Goal: Information Seeking & Learning: Learn about a topic

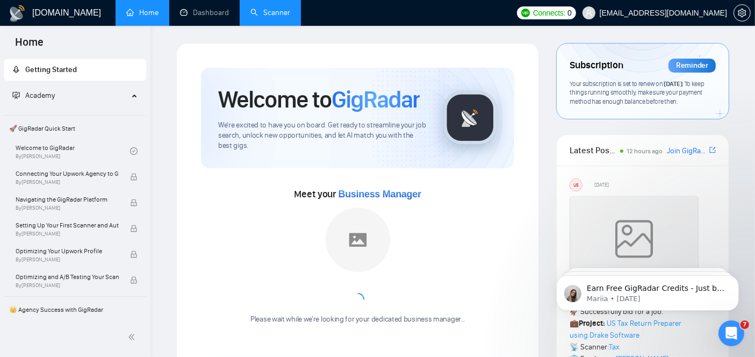
click at [290, 8] on link "Scanner" at bounding box center [271, 12] width 40 height 9
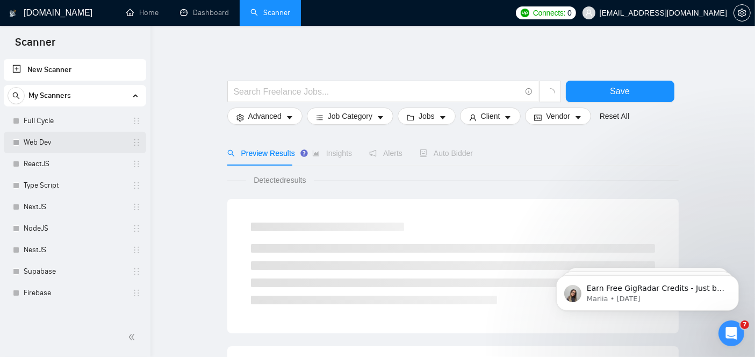
click at [51, 132] on link "Web Dev" at bounding box center [75, 143] width 102 height 22
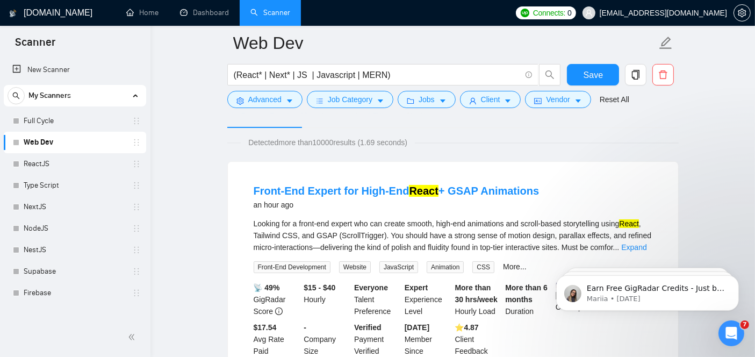
scroll to position [103, 0]
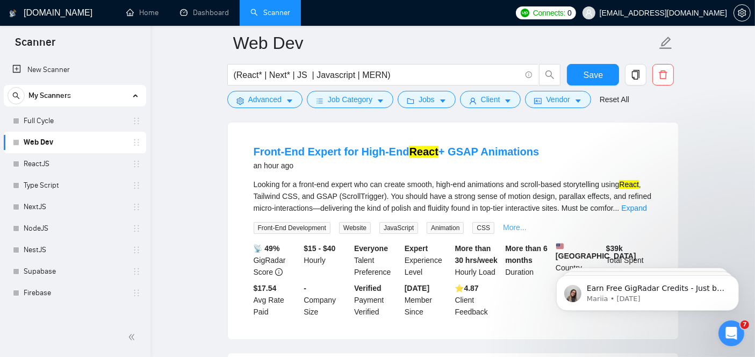
click at [511, 228] on link "More..." at bounding box center [515, 227] width 24 height 9
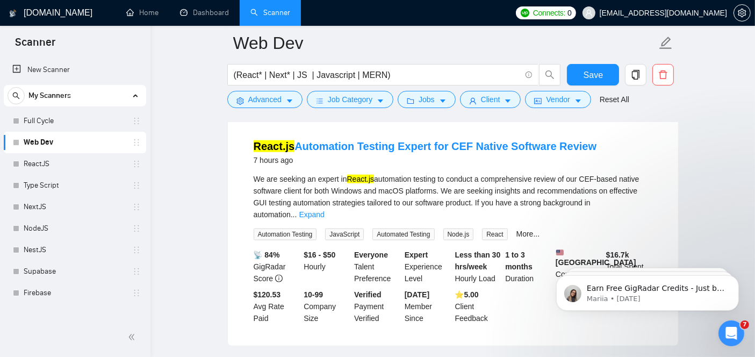
scroll to position [1074, 0]
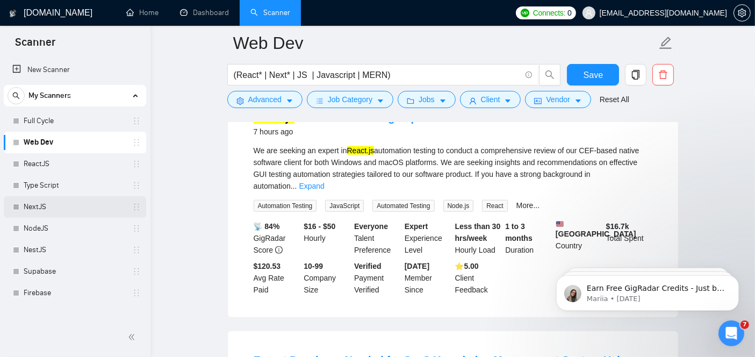
click at [42, 200] on link "NextJS" at bounding box center [75, 207] width 102 height 22
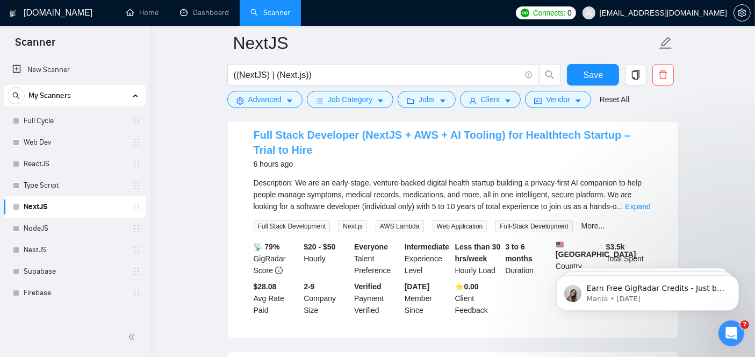
scroll to position [116, 0]
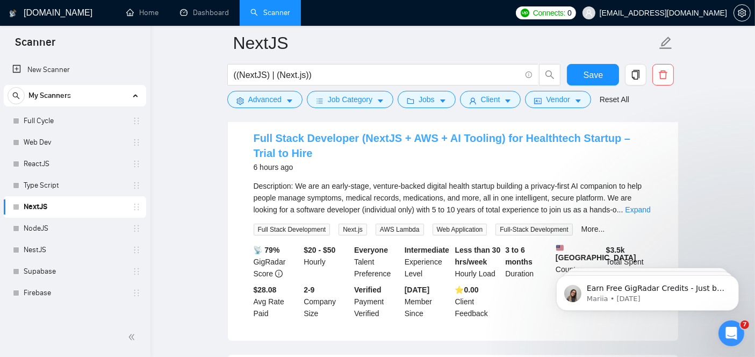
click at [441, 140] on link "Full Stack Developer (NextJS + AWS + AI Tooling) for Healthtech Startup – Trial…" at bounding box center [442, 145] width 377 height 27
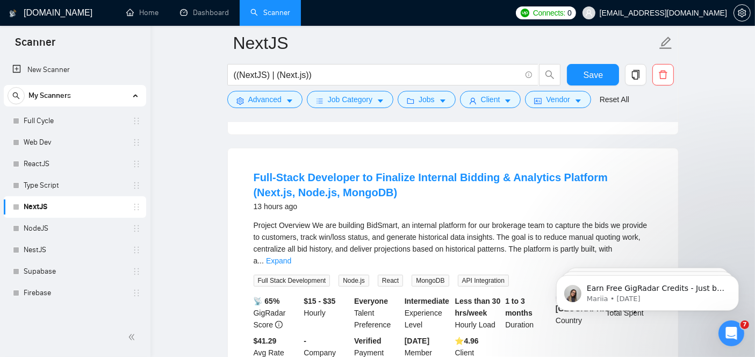
scroll to position [325, 0]
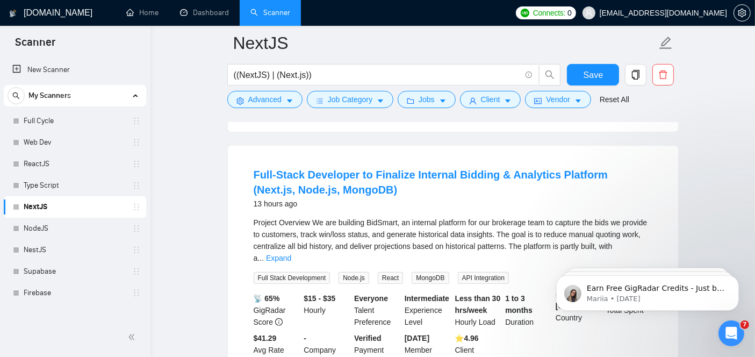
click at [636, 253] on html "Earn Free GigRadar Credits - Just by Sharing Your Story! 💬 Want more credits fo…" at bounding box center [647, 289] width 215 height 75
click at [630, 253] on html "Earn Free GigRadar Credits - Just by Sharing Your Story! 💬 Want more credits fo…" at bounding box center [647, 289] width 215 height 75
click at [412, 187] on link "Full-Stack Developer to Finalize Internal Bidding & Analytics Platform (Next.js…" at bounding box center [431, 182] width 354 height 27
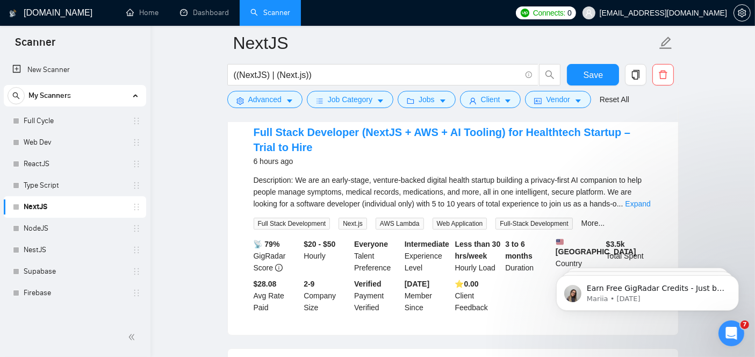
scroll to position [122, 0]
click at [387, 130] on link "Full Stack Developer (NextJS + AWS + AI Tooling) for Healthtech Startup – Trial…" at bounding box center [442, 140] width 377 height 27
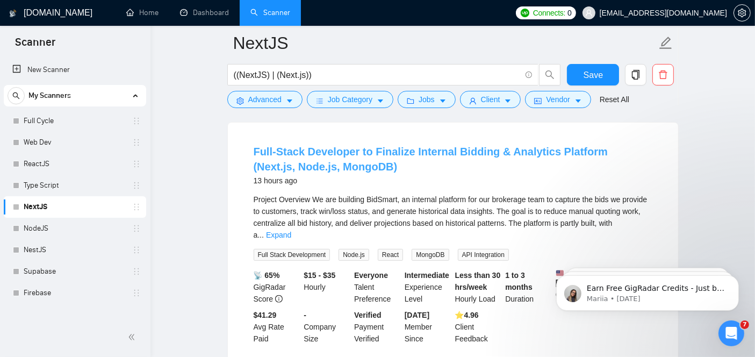
scroll to position [349, 0]
click at [352, 163] on link "Full-Stack Developer to Finalize Internal Bidding & Analytics Platform (Next.js…" at bounding box center [431, 158] width 354 height 27
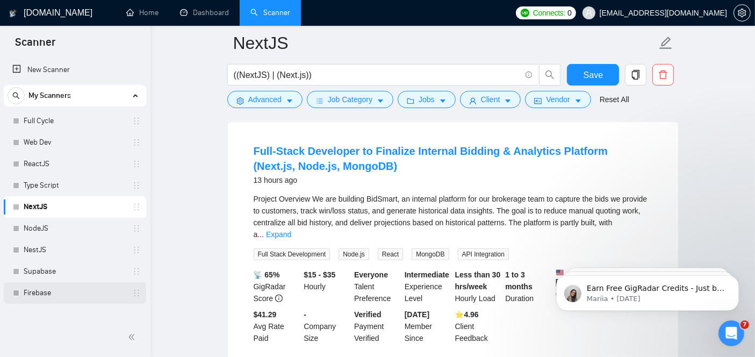
click at [44, 294] on link "Firebase" at bounding box center [75, 293] width 102 height 22
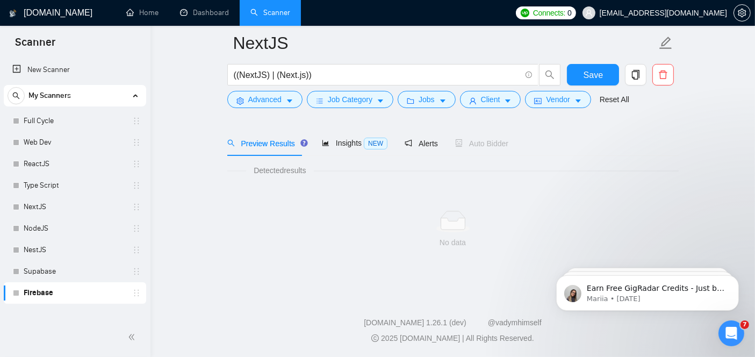
scroll to position [35, 0]
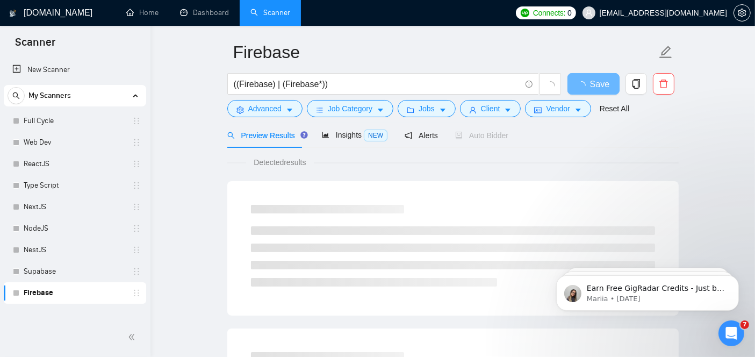
click at [347, 192] on div at bounding box center [453, 246] width 430 height 108
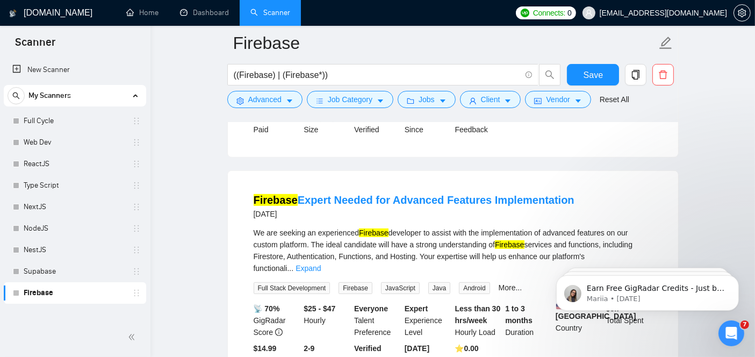
scroll to position [554, 0]
click at [377, 195] on link "Firebase Expert Needed for Advanced Features Implementation" at bounding box center [414, 201] width 321 height 12
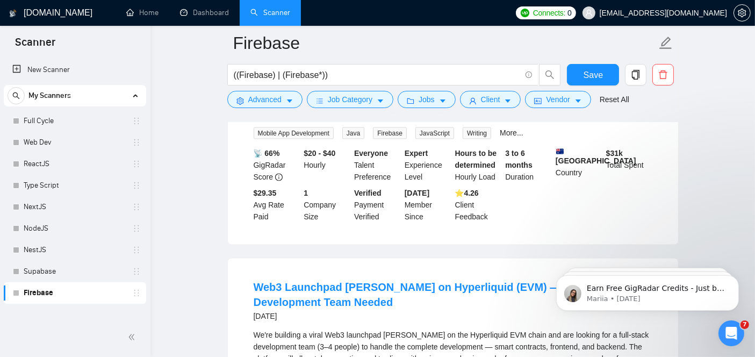
scroll to position [1898, 0]
click at [63, 273] on link "Supabase" at bounding box center [75, 272] width 102 height 22
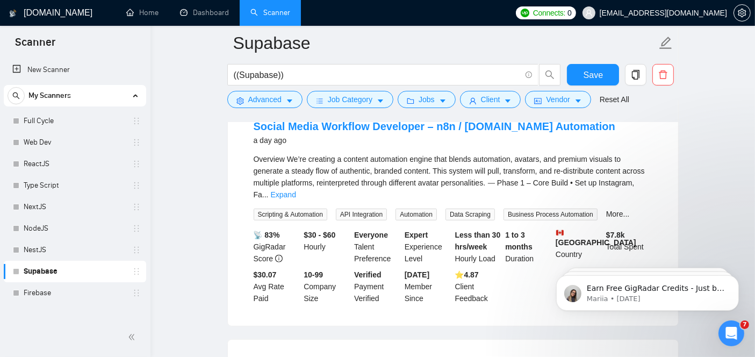
scroll to position [374, 0]
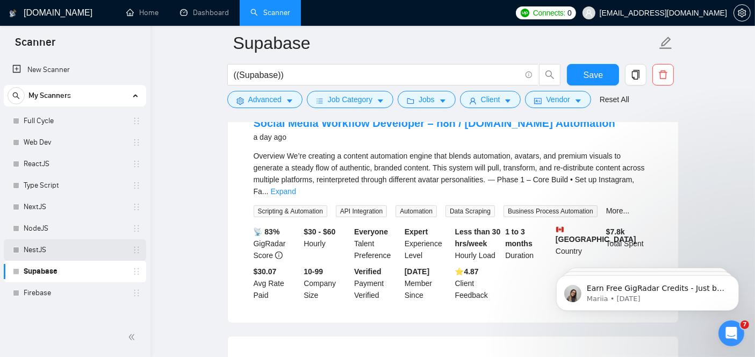
click at [91, 240] on link "NestJS" at bounding box center [75, 250] width 102 height 22
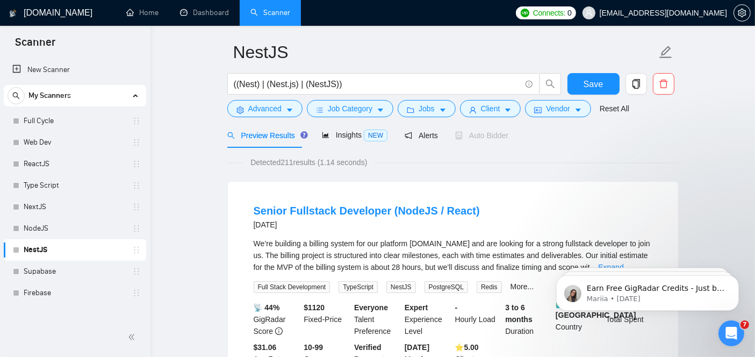
scroll to position [110, 0]
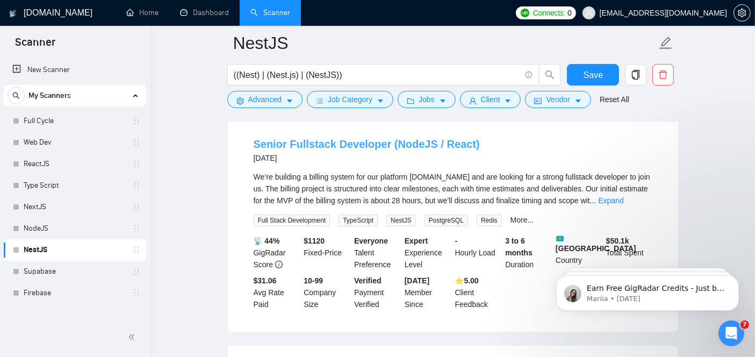
click at [425, 146] on link "Senior Fullstack Developer (NodeJS / React)" at bounding box center [367, 144] width 226 height 12
click at [624, 199] on link "Expand" at bounding box center [610, 200] width 25 height 9
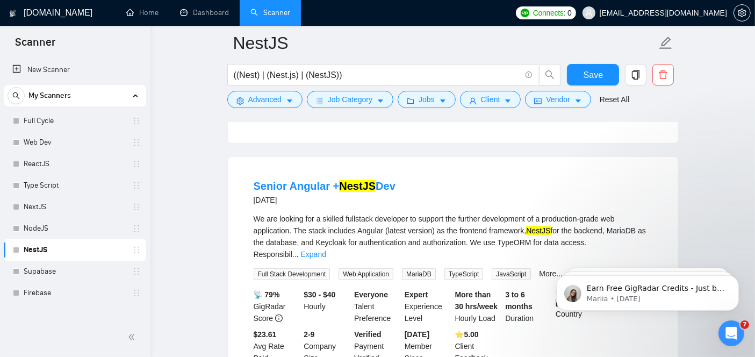
scroll to position [502, 0]
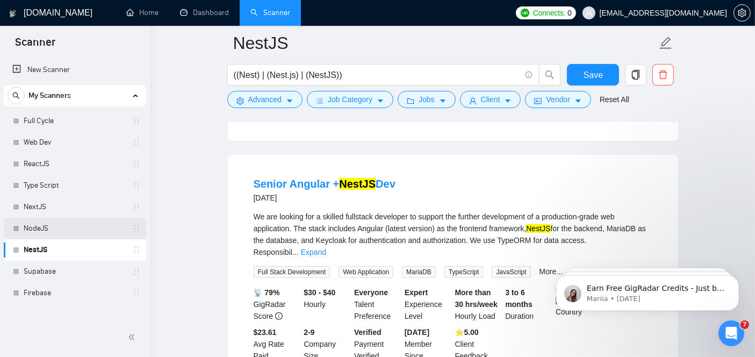
click at [99, 228] on link "NodeJS" at bounding box center [75, 229] width 102 height 22
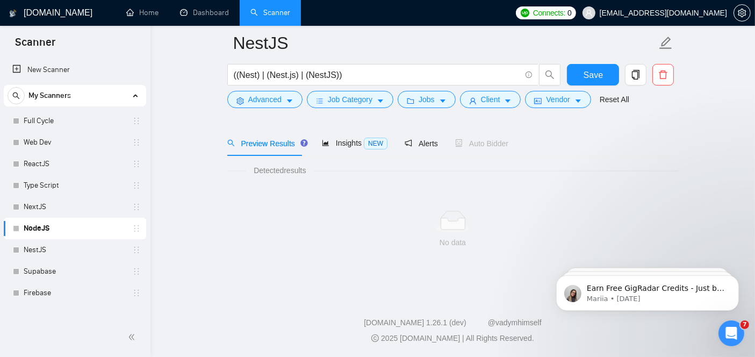
scroll to position [35, 0]
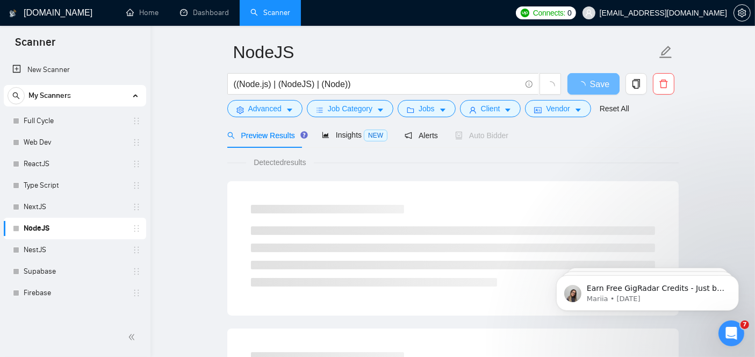
click at [99, 228] on link "NodeJS" at bounding box center [75, 229] width 102 height 22
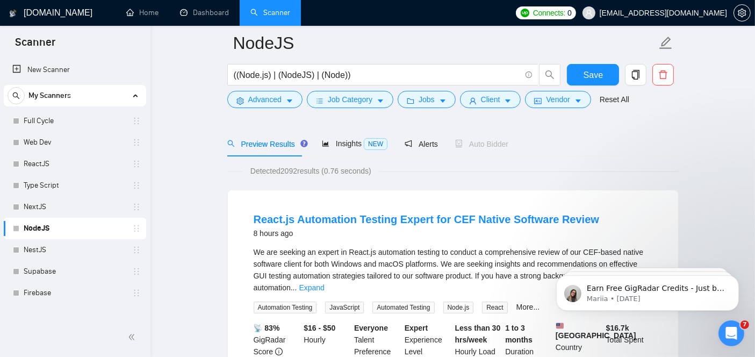
scroll to position [77, 0]
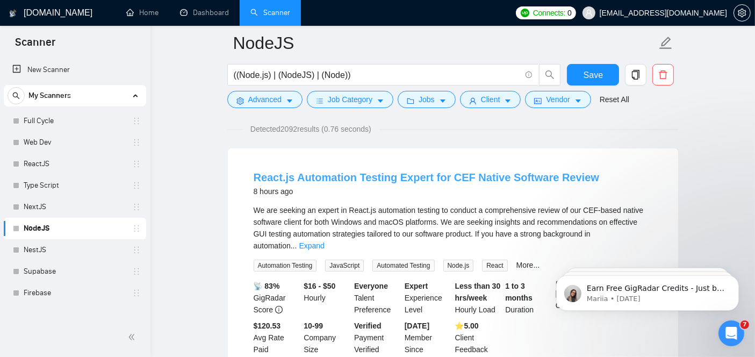
click at [357, 172] on link "React.js Automation Testing Expert for CEF Native Software Review" at bounding box center [427, 178] width 346 height 12
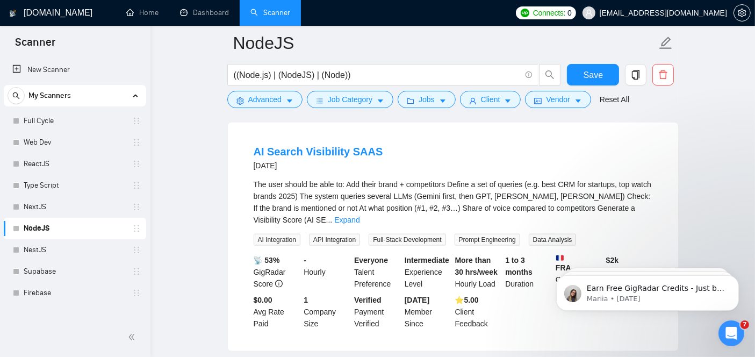
scroll to position [1319, 0]
click at [90, 203] on link "NextJS" at bounding box center [75, 207] width 102 height 22
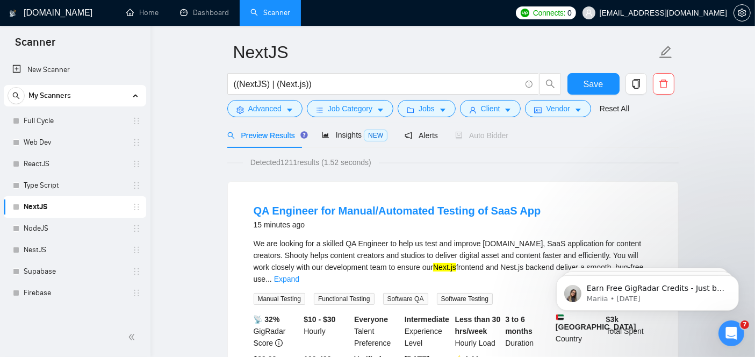
click at [362, 230] on div "15 minutes ago" at bounding box center [398, 224] width 288 height 13
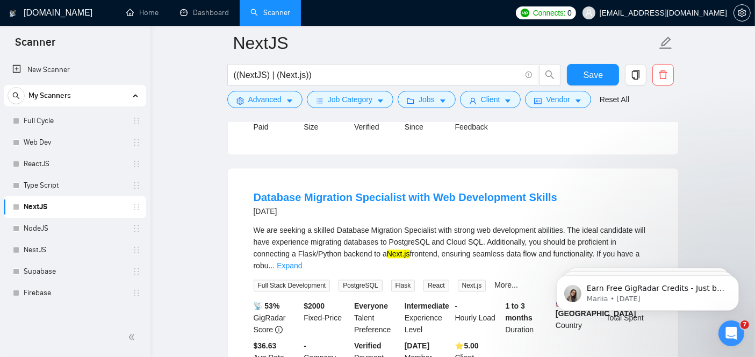
scroll to position [2246, 0]
click at [322, 191] on link "Database Migration Specialist with Web Development Skills" at bounding box center [406, 197] width 304 height 12
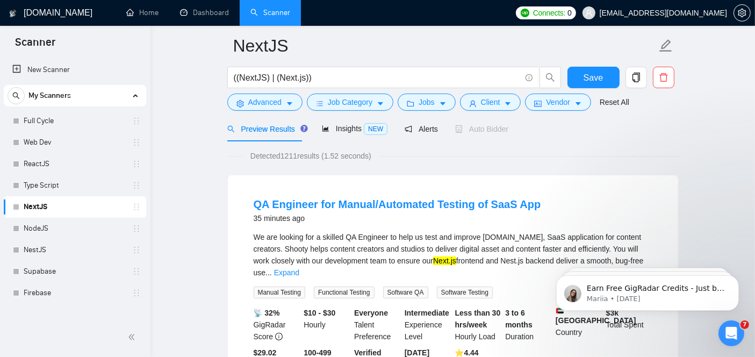
scroll to position [0, 0]
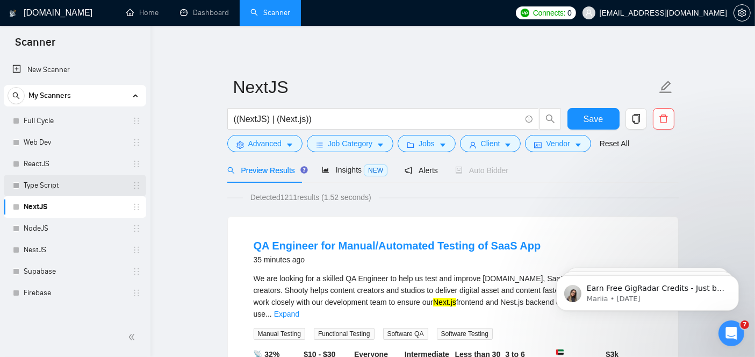
click at [88, 178] on link "Type Script" at bounding box center [75, 186] width 102 height 22
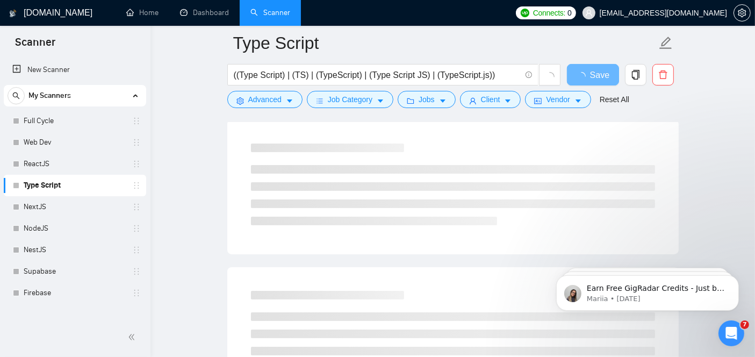
scroll to position [106, 0]
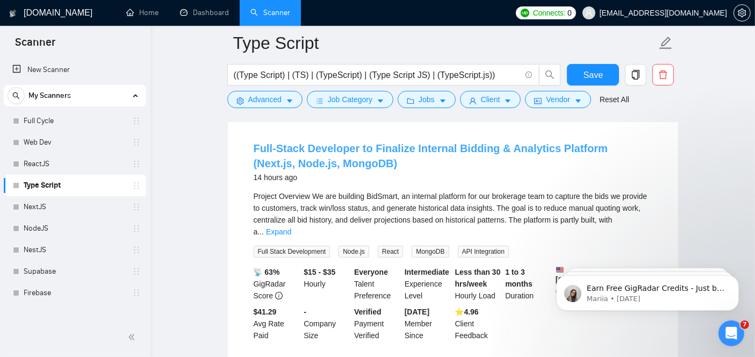
click at [298, 156] on link "Full-Stack Developer to Finalize Internal Bidding & Analytics Platform (Next.js…" at bounding box center [431, 155] width 354 height 27
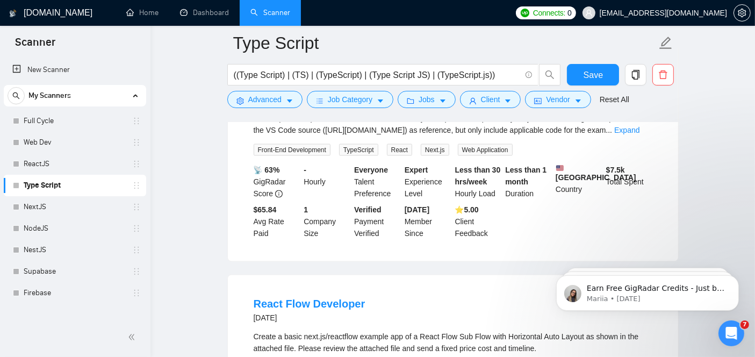
scroll to position [2283, 0]
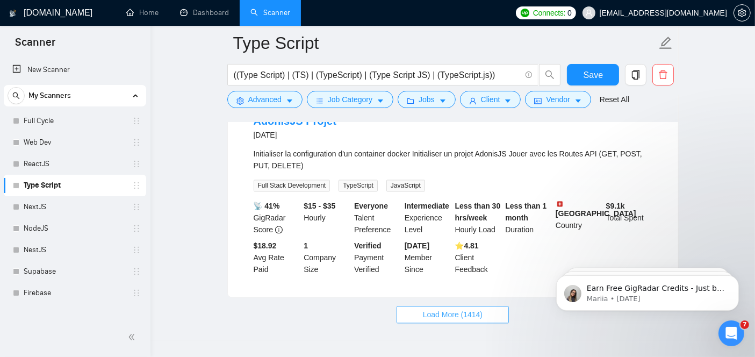
click at [435, 309] on span "Load More (1414)" at bounding box center [453, 315] width 60 height 12
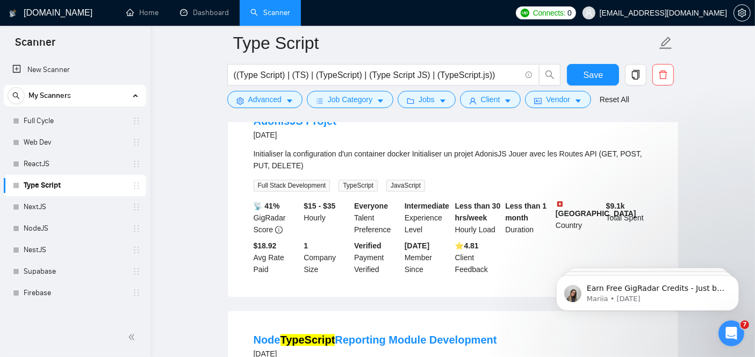
click at [299, 234] on li "AdonisJS Projet [DATE] Initialiser la configuration d'un container docker Initi…" at bounding box center [453, 194] width 425 height 179
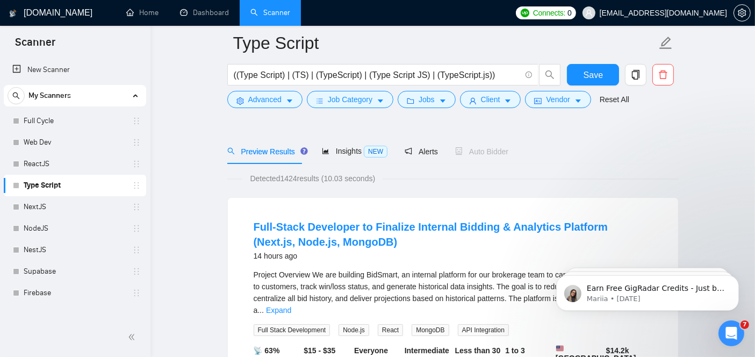
scroll to position [117, 0]
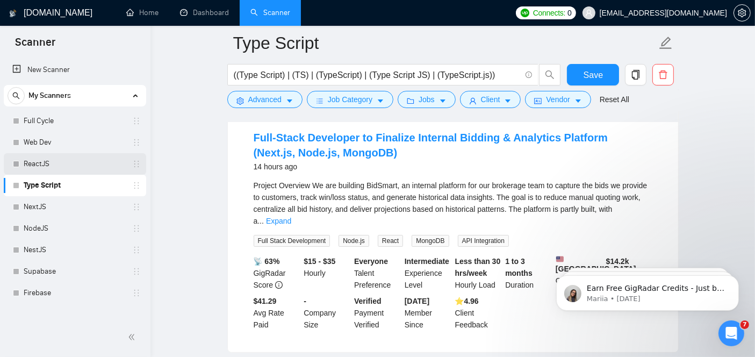
click at [51, 153] on link "ReactJS" at bounding box center [75, 164] width 102 height 22
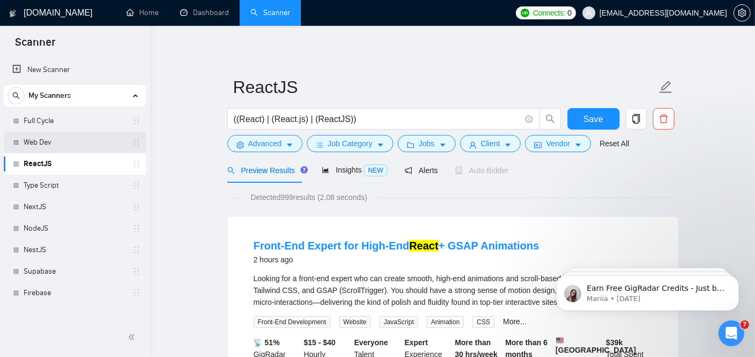
click at [61, 140] on link "Web Dev" at bounding box center [75, 143] width 102 height 22
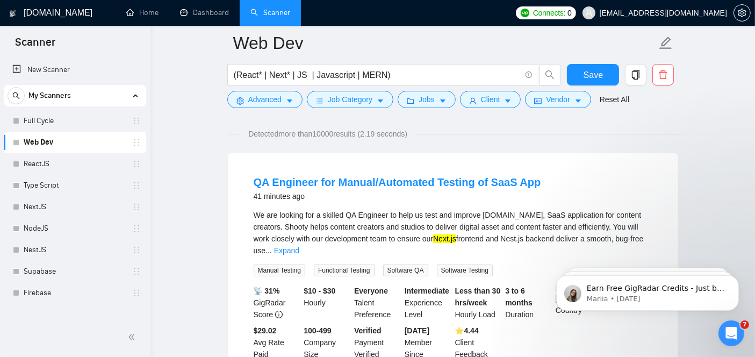
scroll to position [73, 0]
click at [44, 119] on link "Full Cycle" at bounding box center [75, 121] width 102 height 22
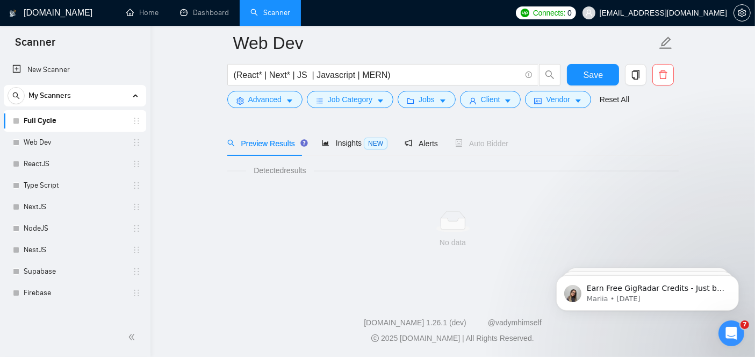
scroll to position [35, 0]
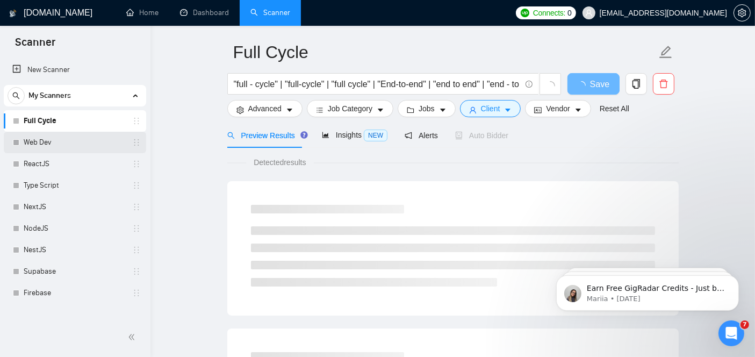
click at [59, 146] on link "Web Dev" at bounding box center [75, 143] width 102 height 22
